Goal: Transaction & Acquisition: Purchase product/service

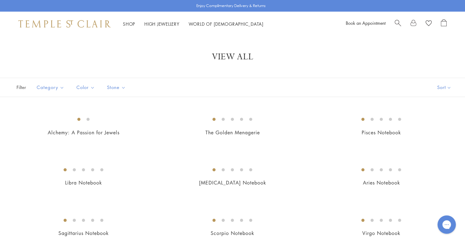
click at [52, 23] on img at bounding box center [64, 23] width 92 height 7
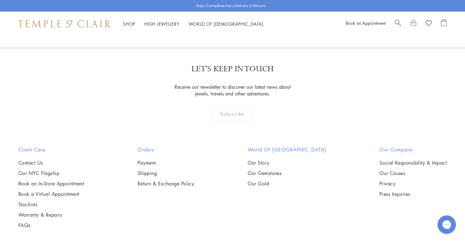
scroll to position [1762, 0]
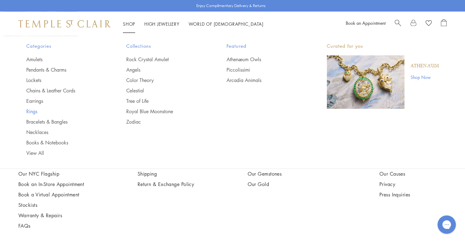
click at [33, 110] on link "Rings" at bounding box center [64, 111] width 76 height 7
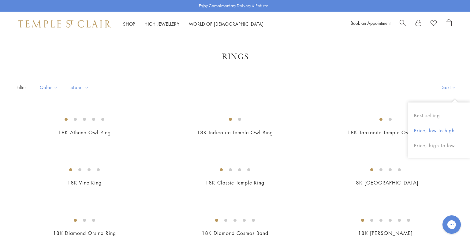
click at [442, 128] on button "Price, low to high" at bounding box center [439, 130] width 62 height 15
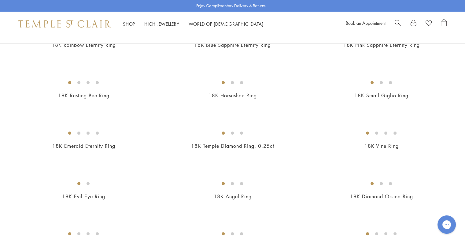
scroll to position [137, 0]
click at [0, 0] on img at bounding box center [0, 0] width 0 height 0
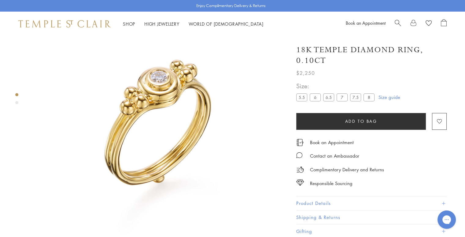
scroll to position [36, 0]
